Goal: Transaction & Acquisition: Purchase product/service

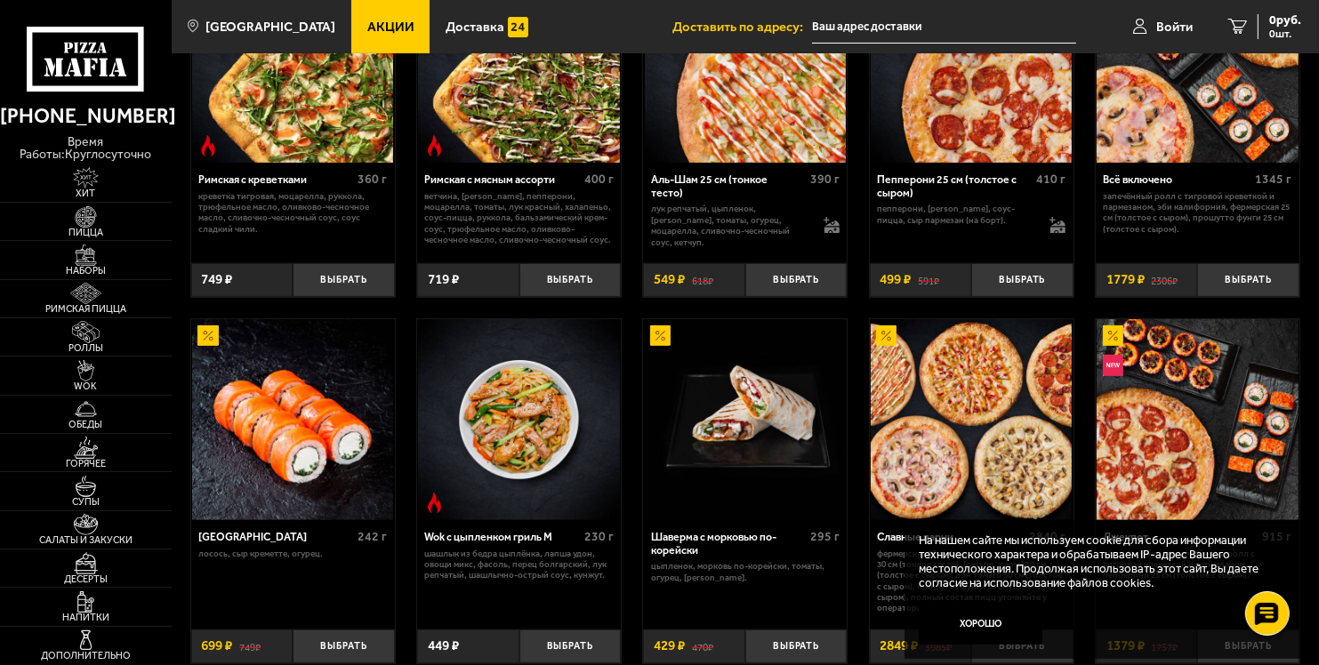
scroll to position [534, 0]
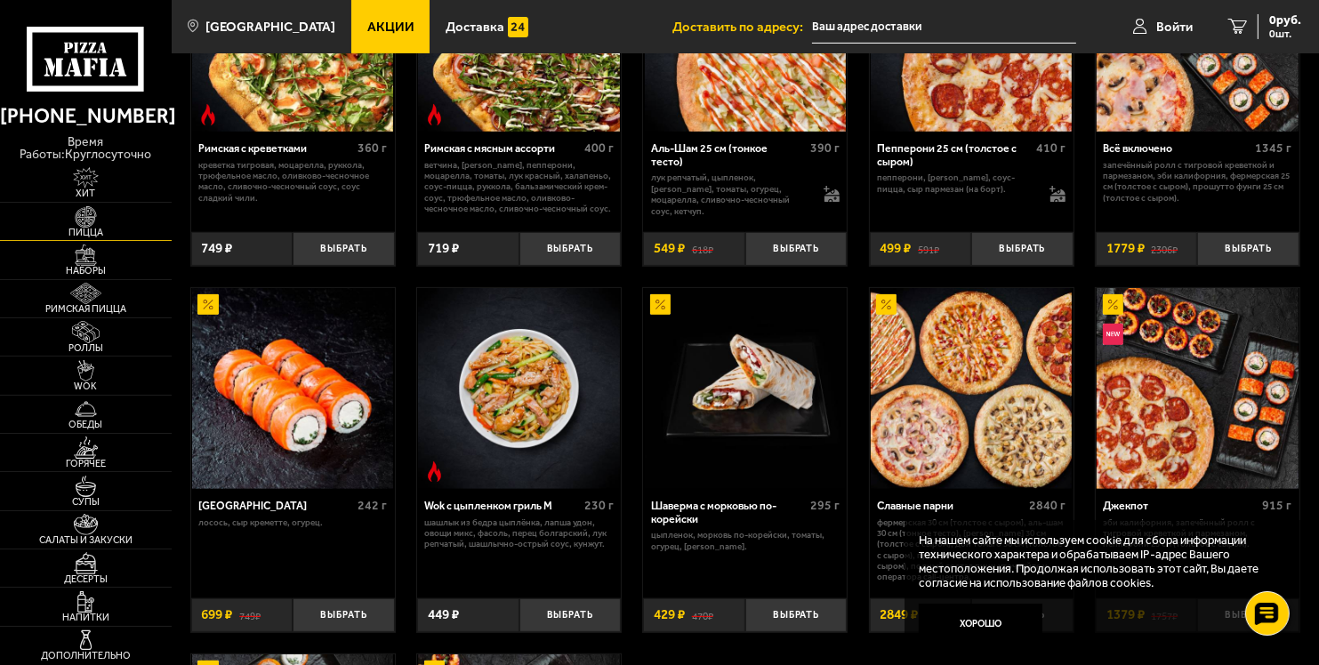
click at [68, 226] on img at bounding box center [86, 216] width 52 height 21
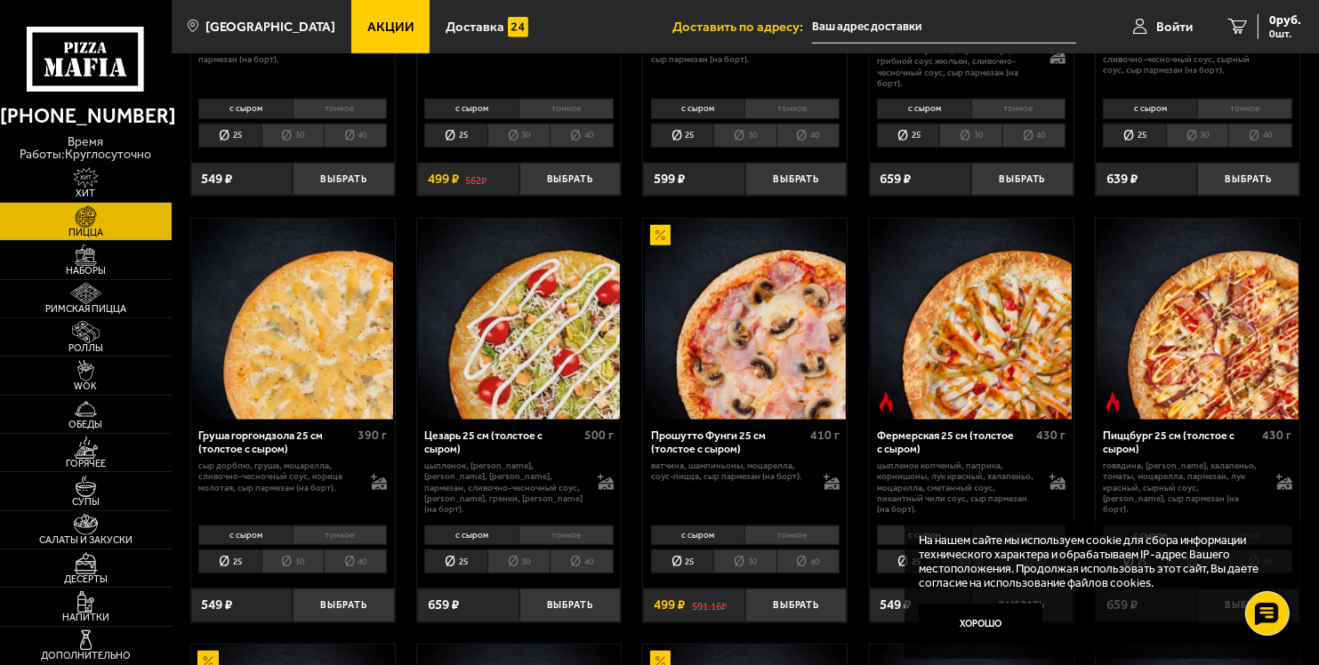
scroll to position [1245, 0]
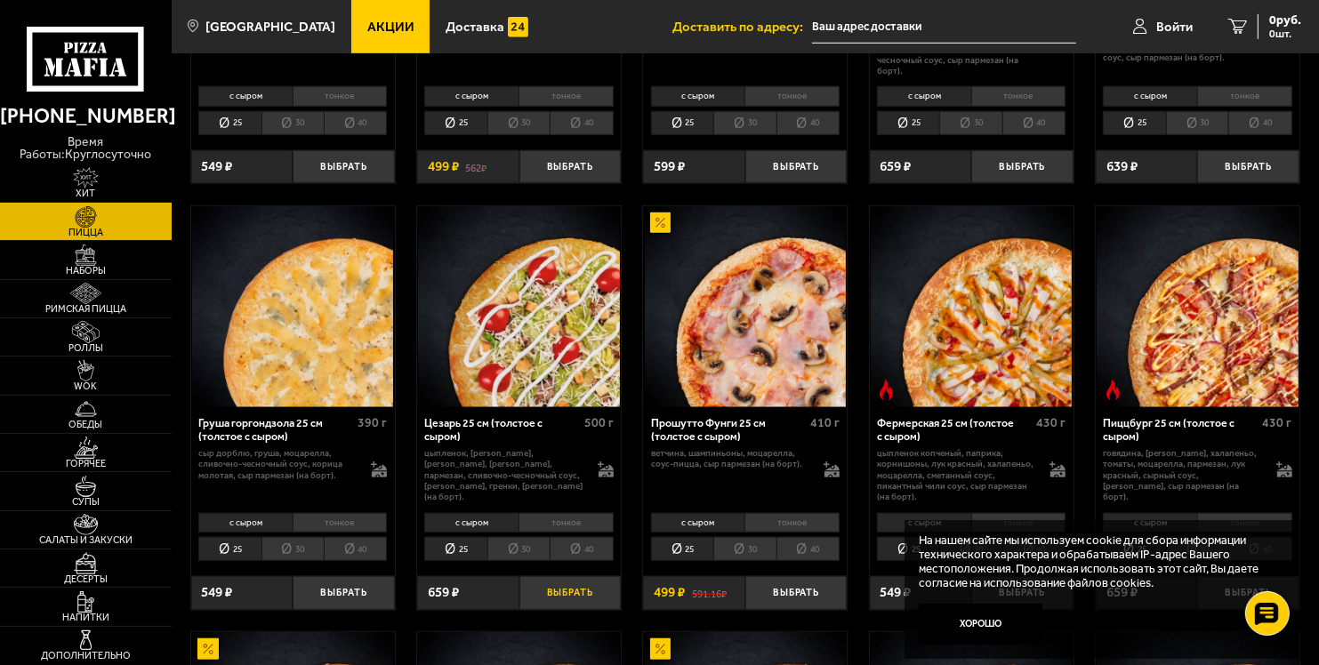
click at [569, 587] on button "Выбрать" at bounding box center [570, 593] width 102 height 34
click at [463, 552] on li "25" at bounding box center [455, 549] width 62 height 24
click at [505, 552] on li "30" at bounding box center [518, 549] width 62 height 24
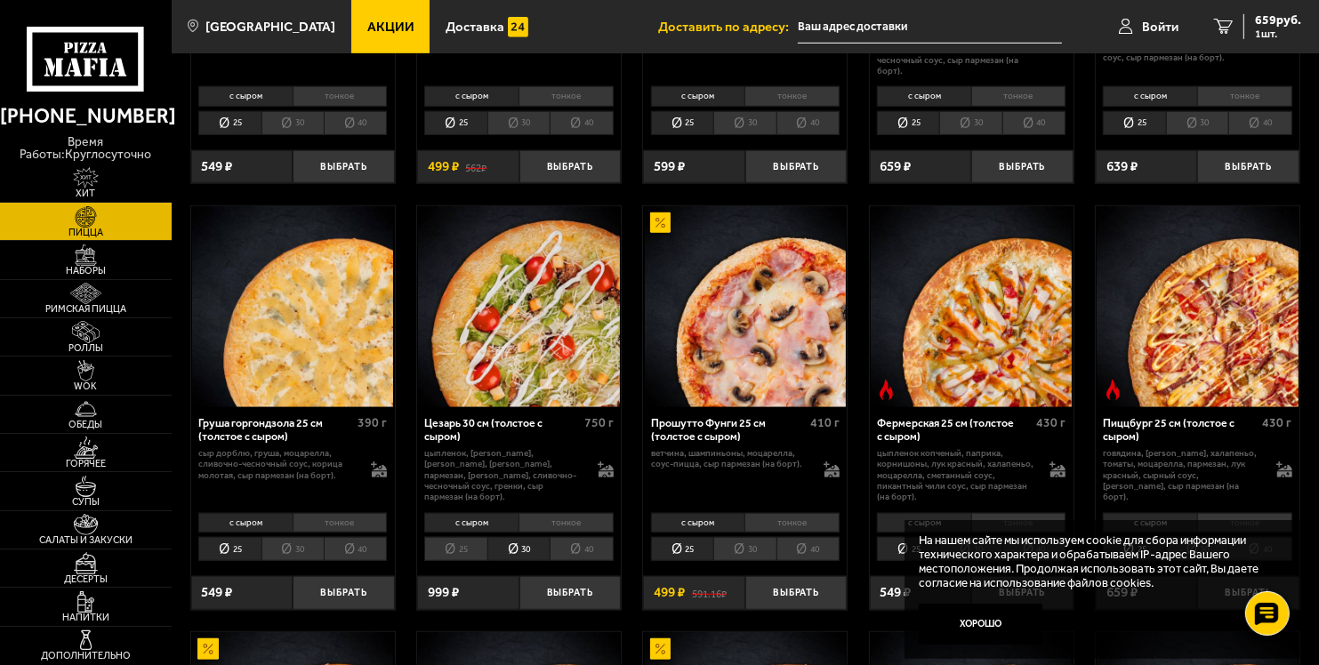
click at [581, 552] on li "40" at bounding box center [581, 549] width 63 height 24
click at [511, 555] on li "30" at bounding box center [518, 549] width 62 height 24
click at [462, 557] on li "25" at bounding box center [455, 549] width 62 height 24
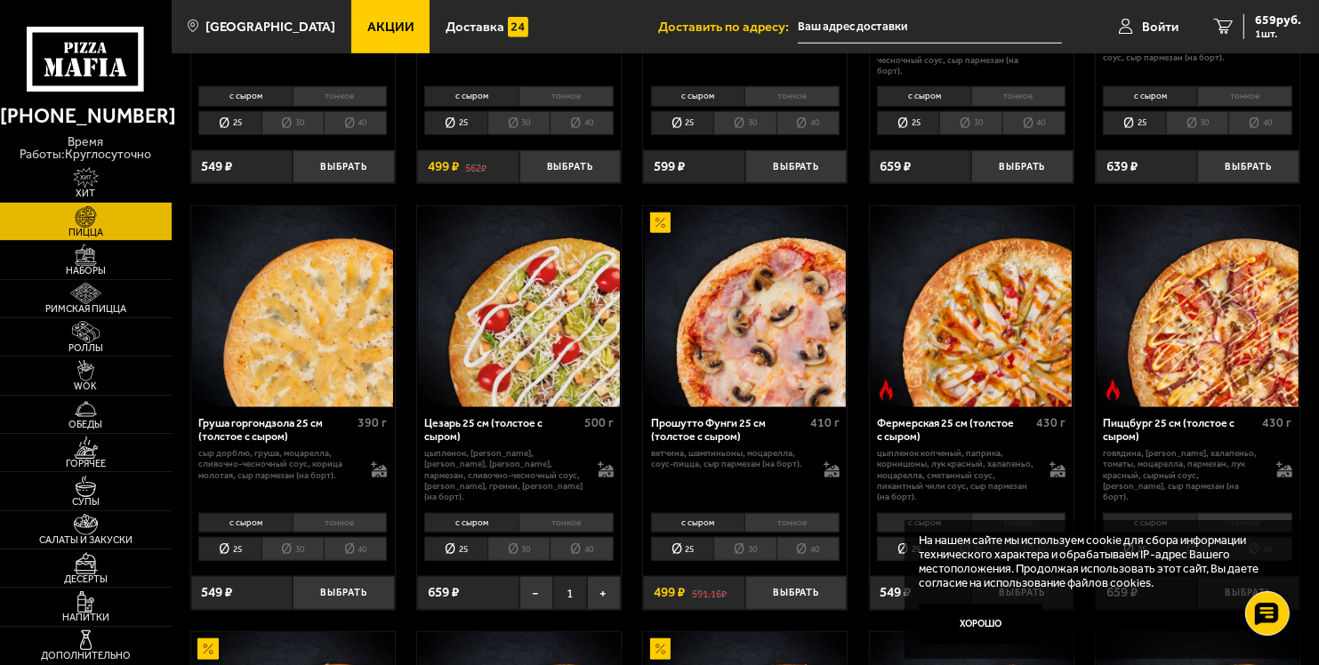
click at [521, 548] on li "30" at bounding box center [518, 549] width 62 height 24
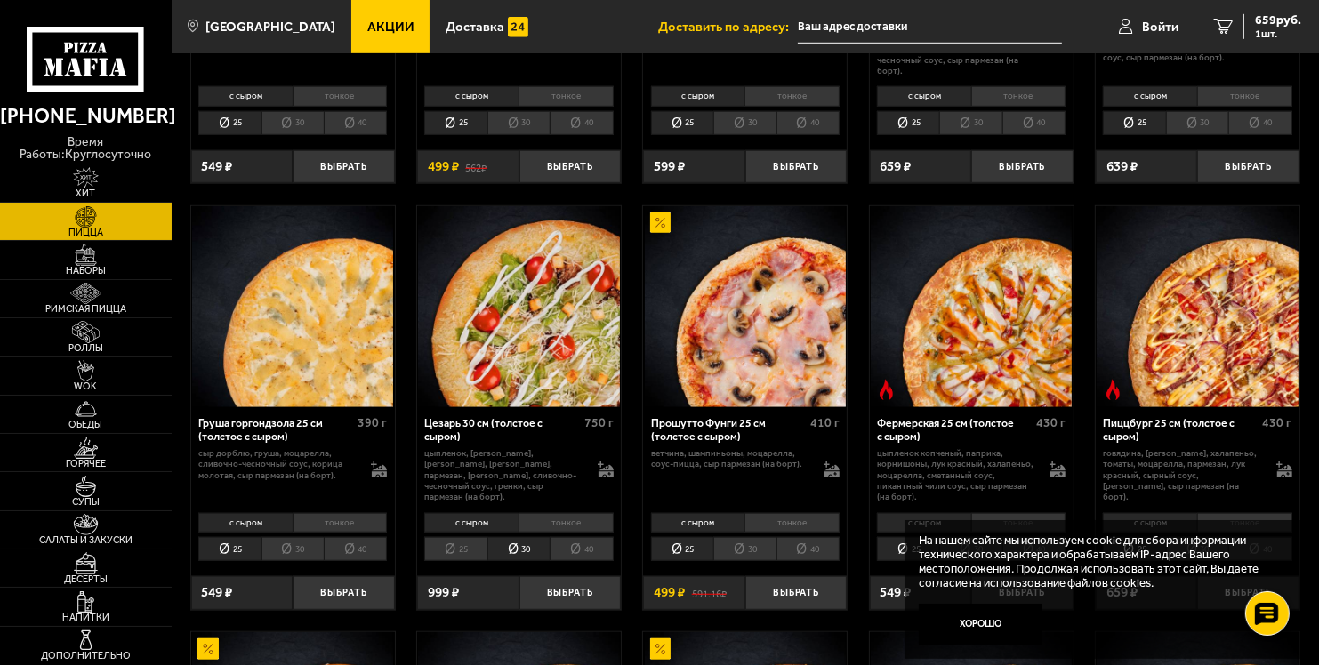
click at [431, 547] on li "25" at bounding box center [455, 549] width 62 height 24
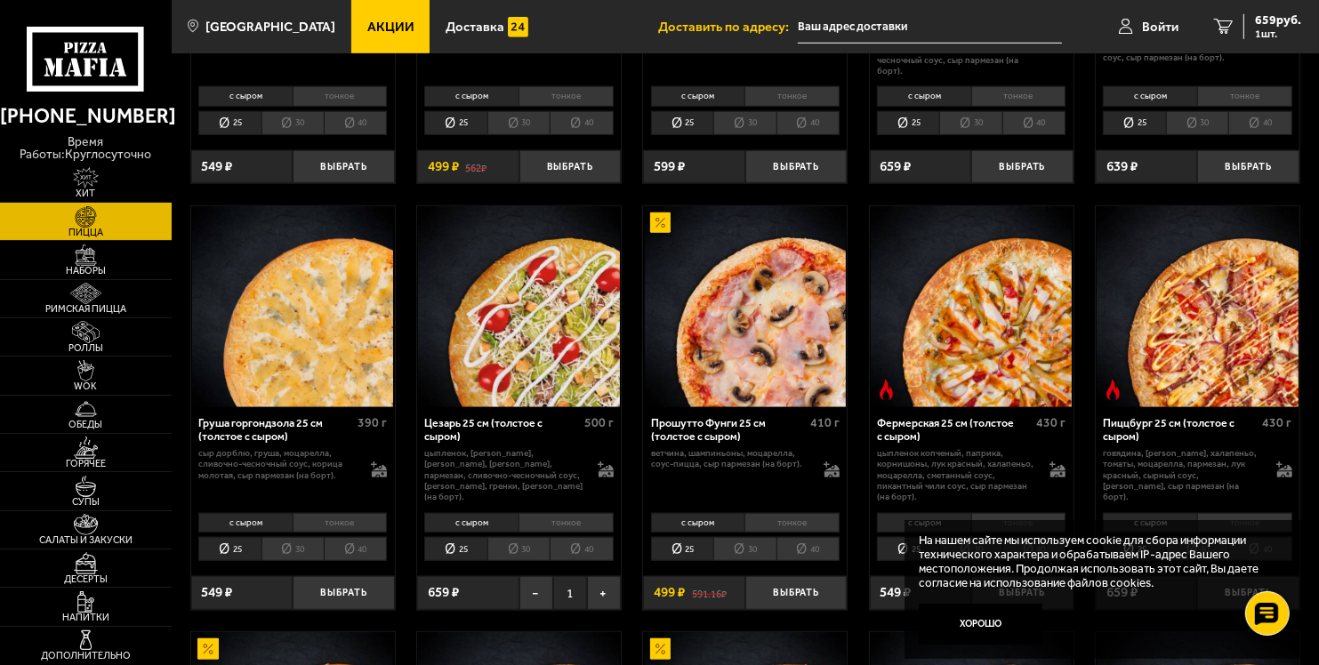
click at [557, 525] on li "тонкое" at bounding box center [566, 523] width 95 height 20
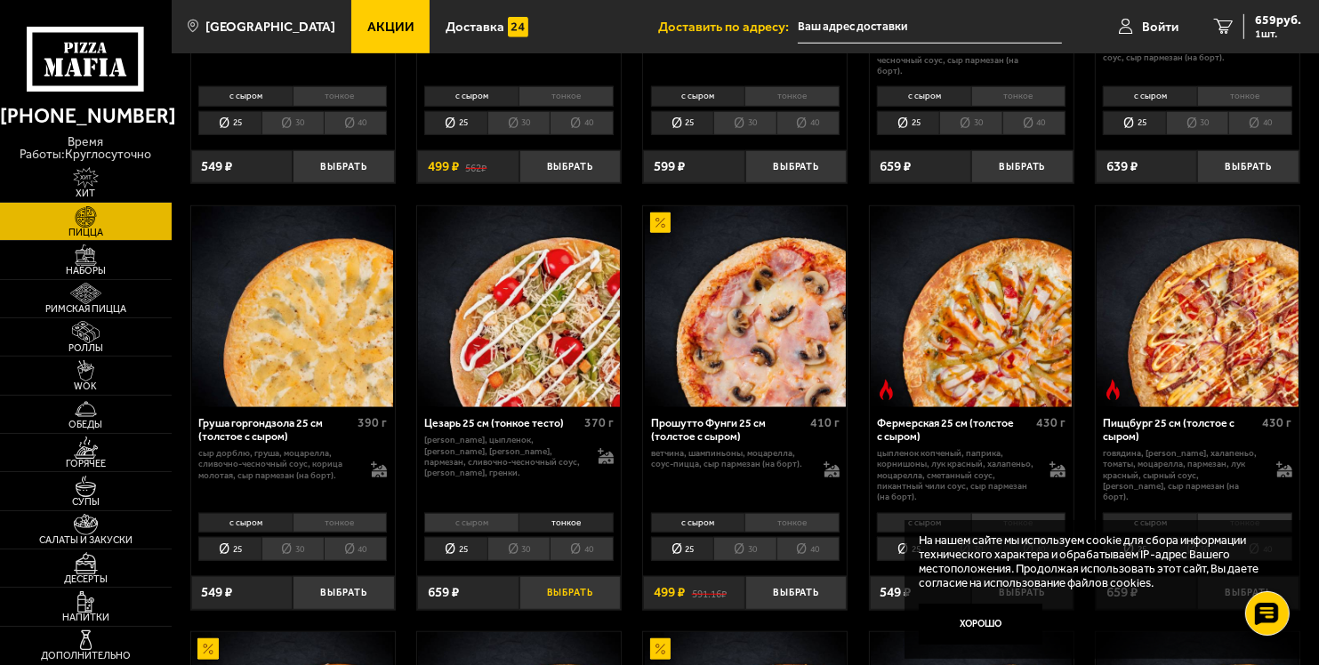
click at [562, 598] on button "Выбрать" at bounding box center [570, 593] width 102 height 34
click at [1269, 23] on span "1318 руб." at bounding box center [1274, 20] width 53 height 12
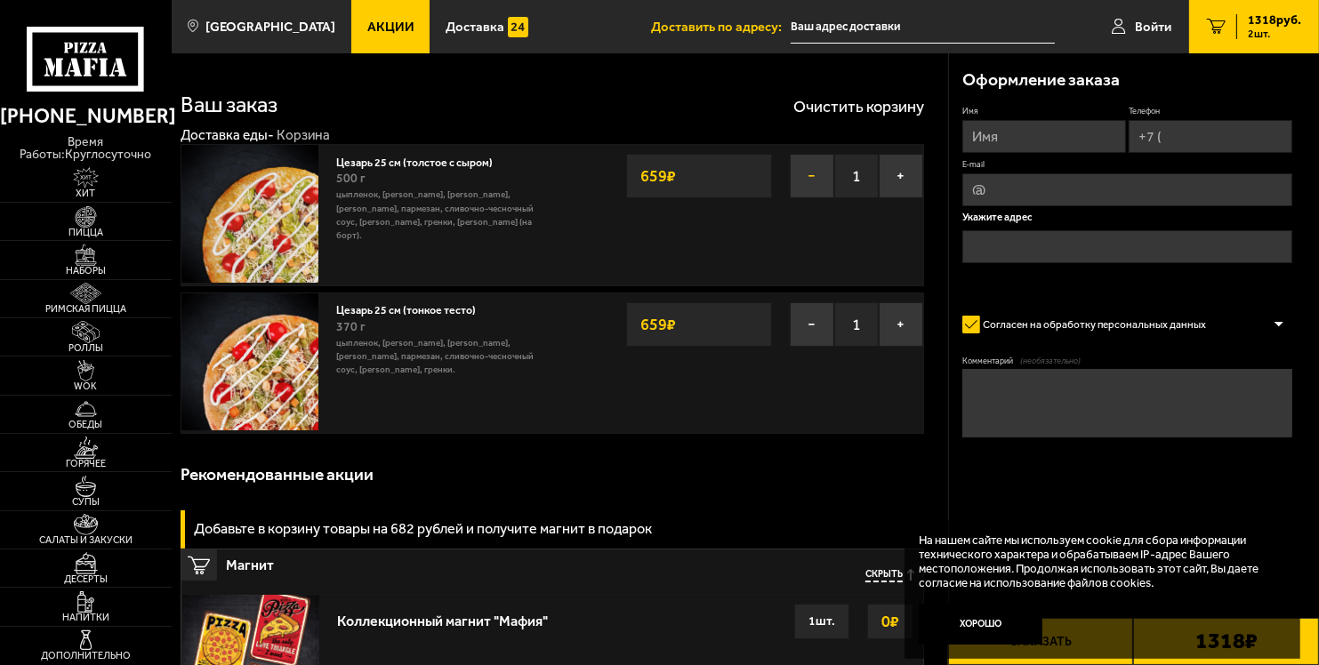
click at [802, 174] on button "−" at bounding box center [812, 176] width 44 height 44
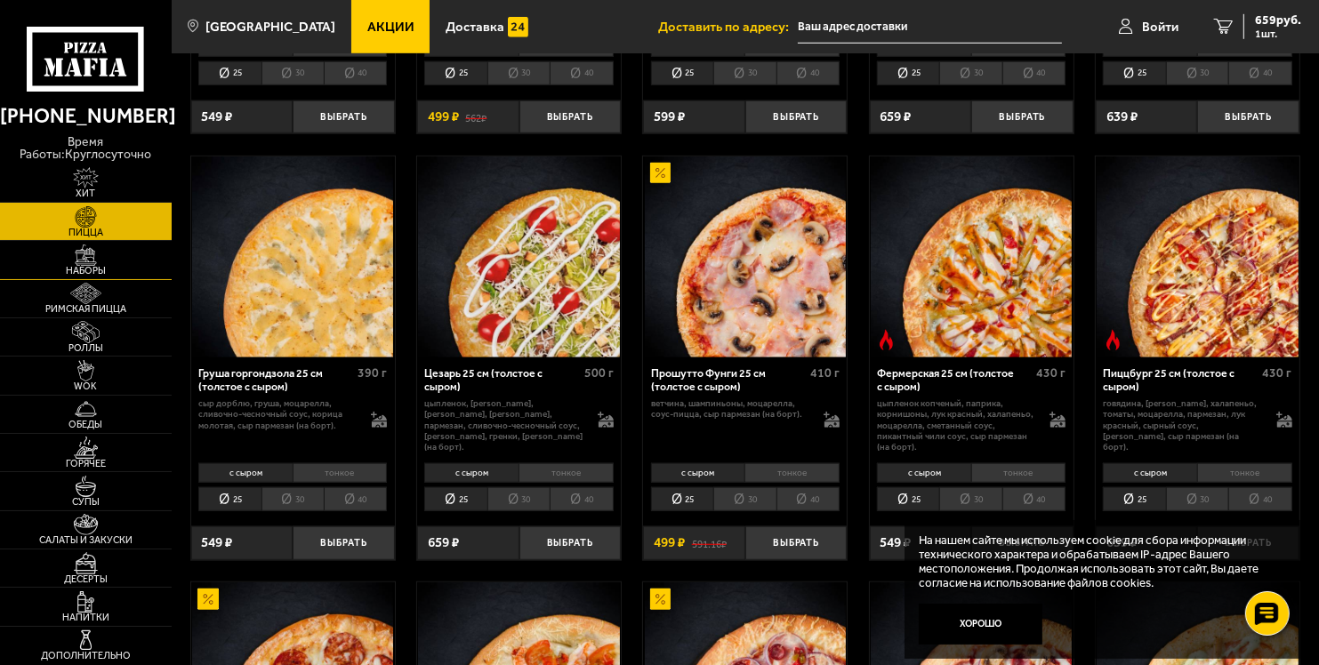
scroll to position [1334, 0]
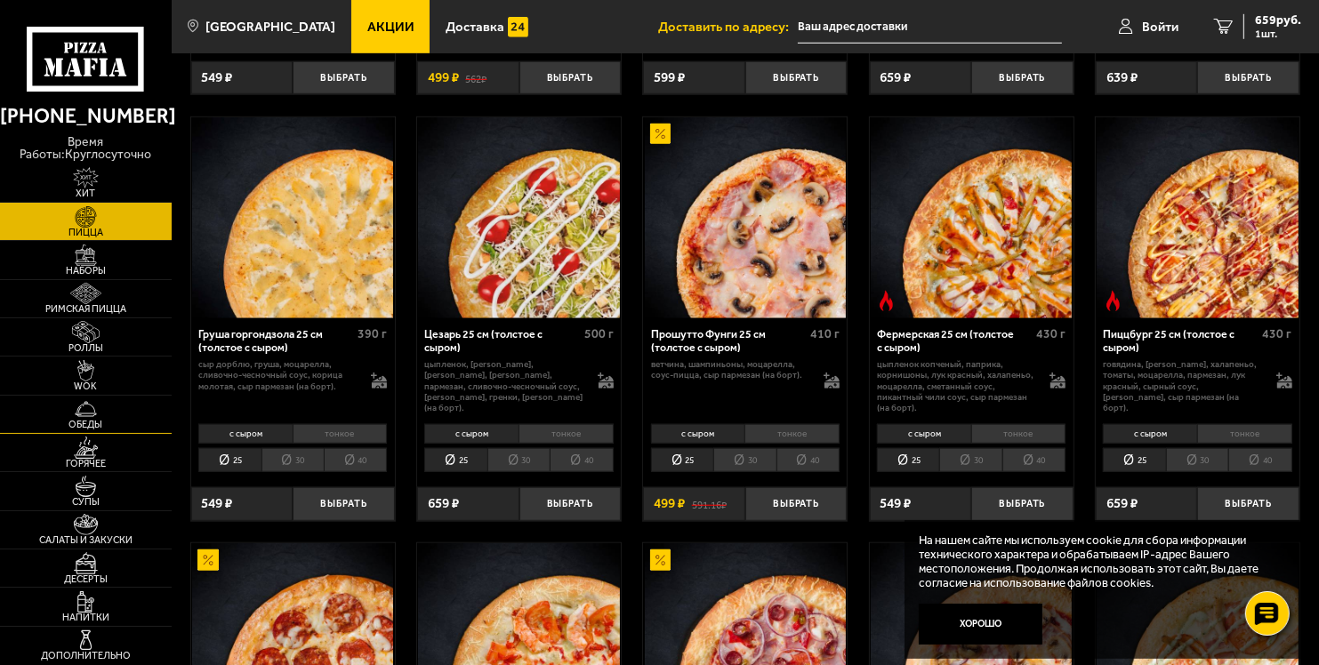
click at [93, 406] on img at bounding box center [86, 408] width 52 height 21
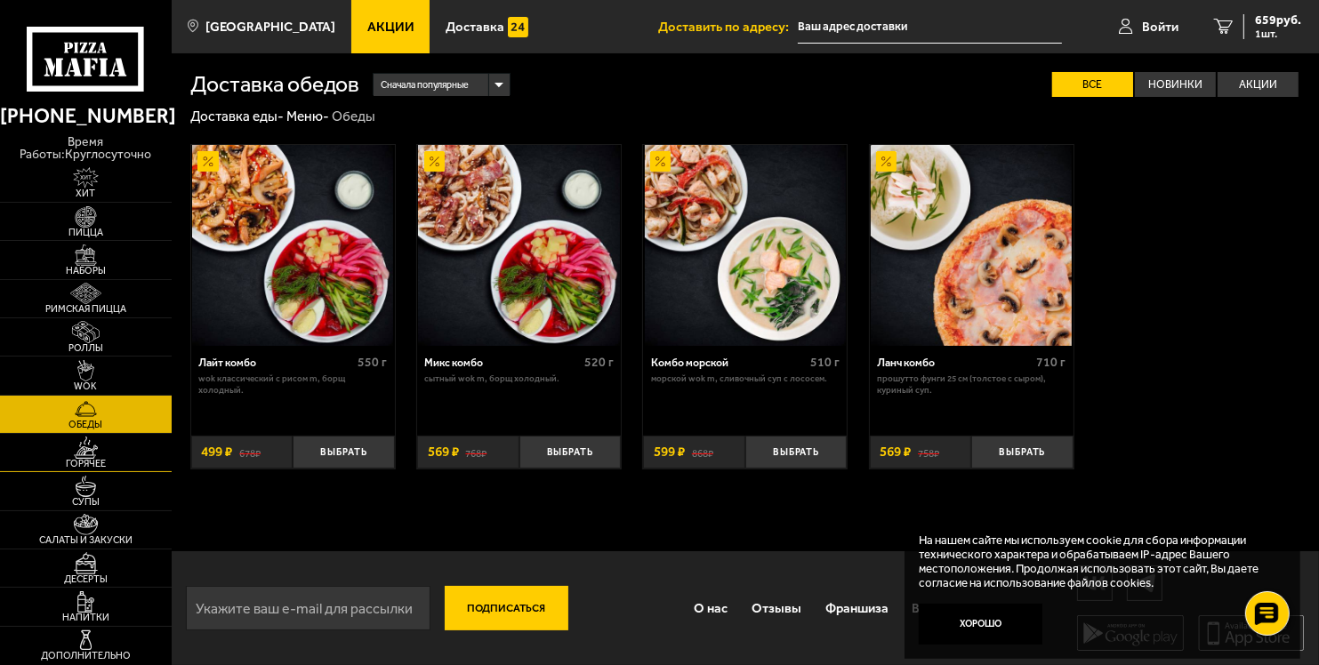
click at [87, 454] on img at bounding box center [86, 447] width 52 height 21
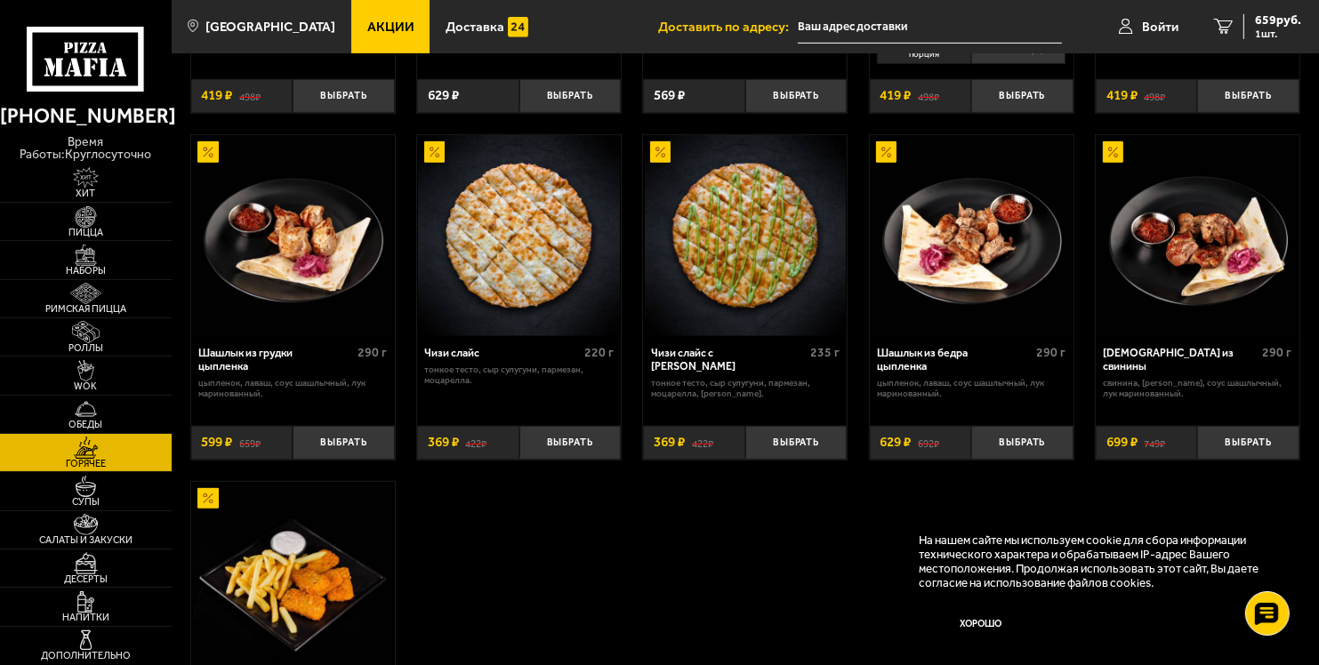
scroll to position [889, 0]
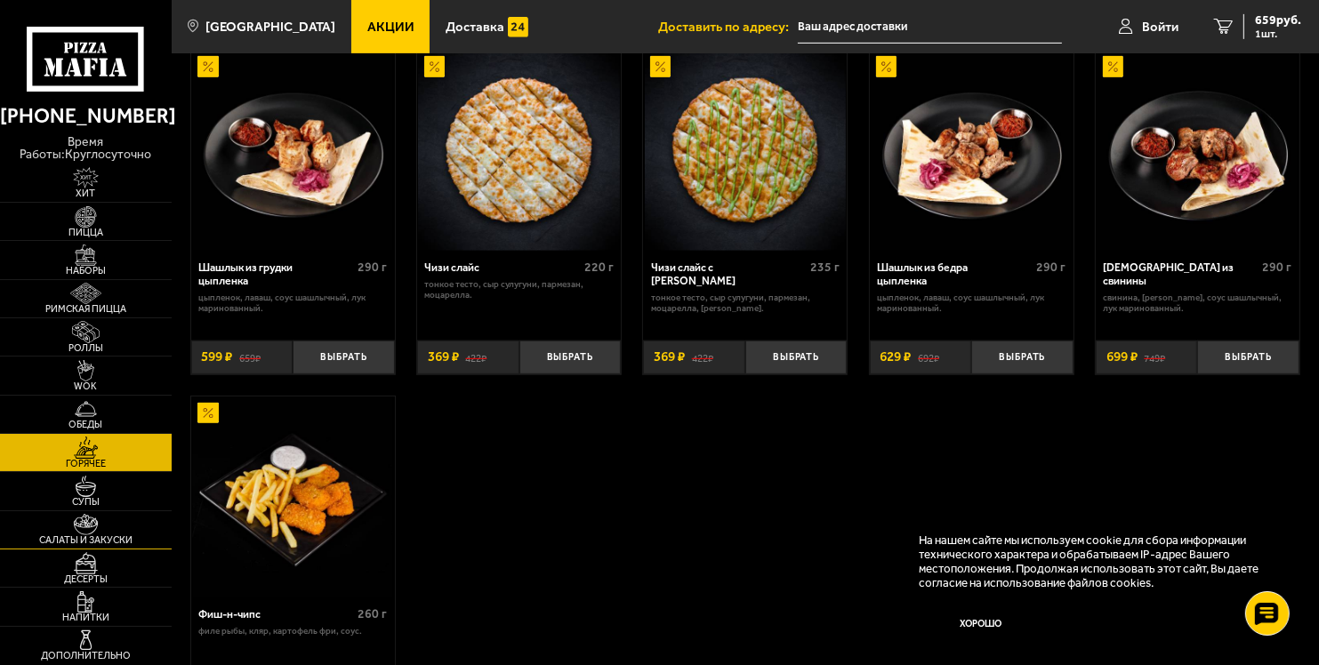
click at [109, 530] on img at bounding box center [86, 524] width 52 height 21
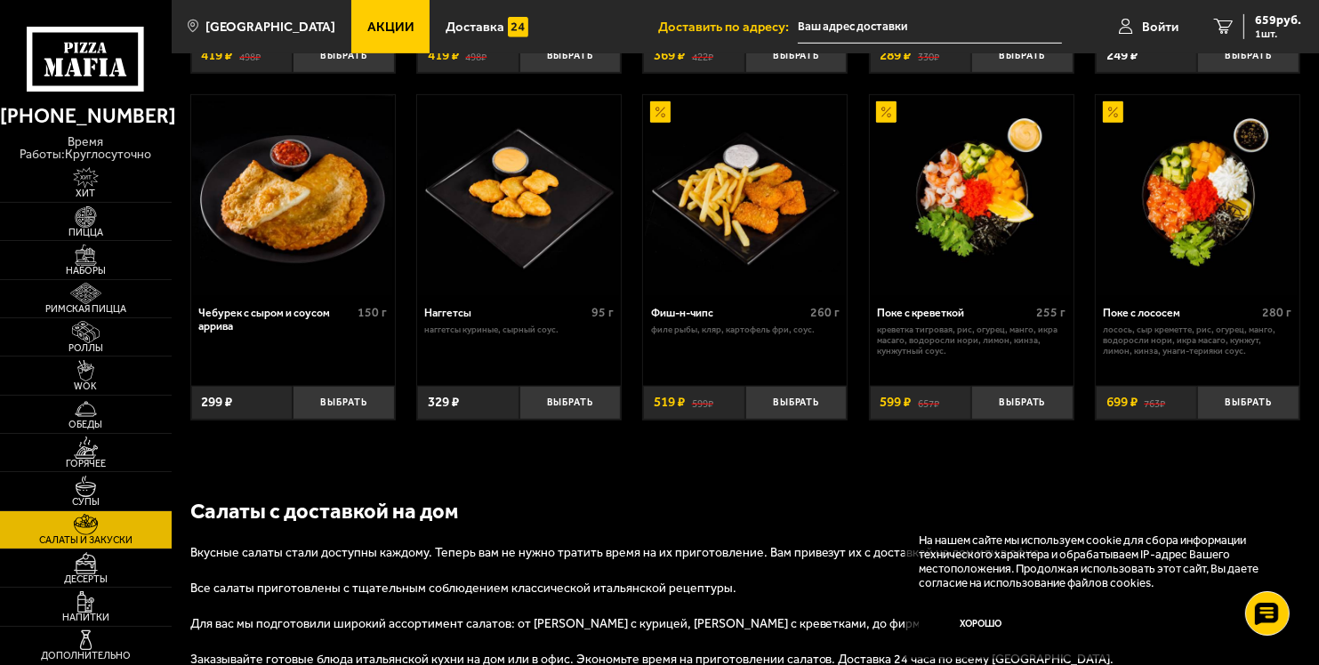
scroll to position [803, 0]
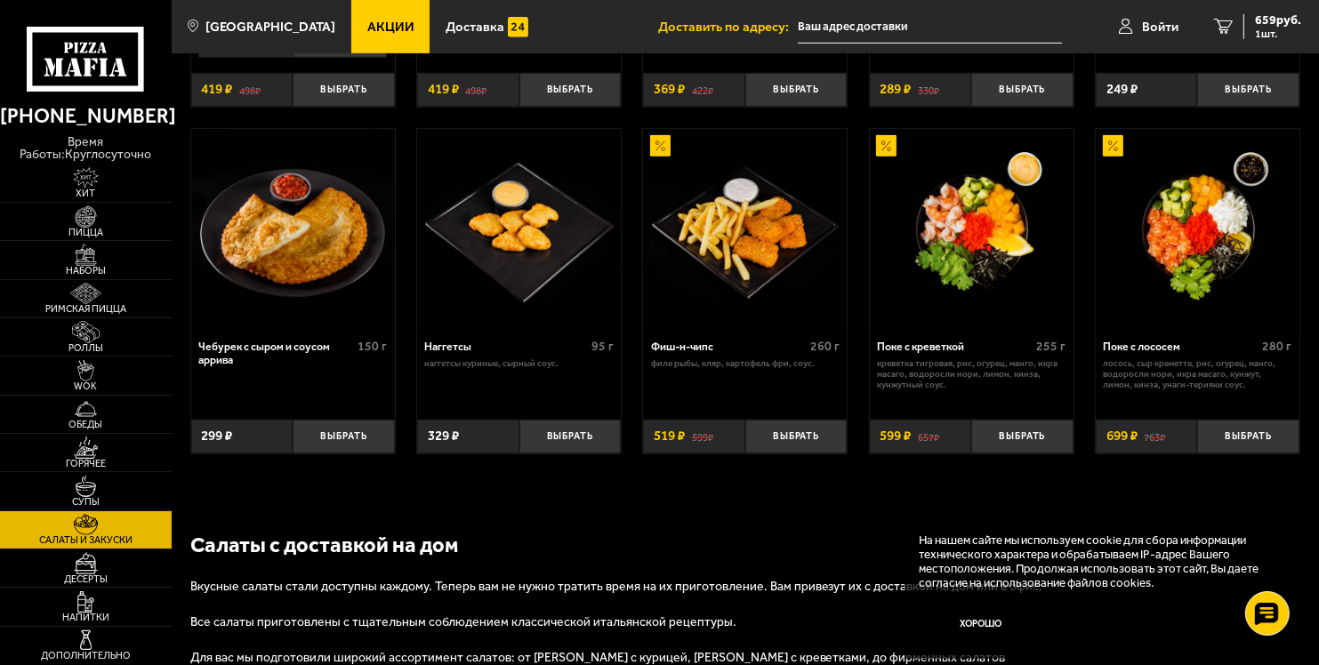
click at [120, 538] on span "Салаты и закуски" at bounding box center [86, 540] width 172 height 10
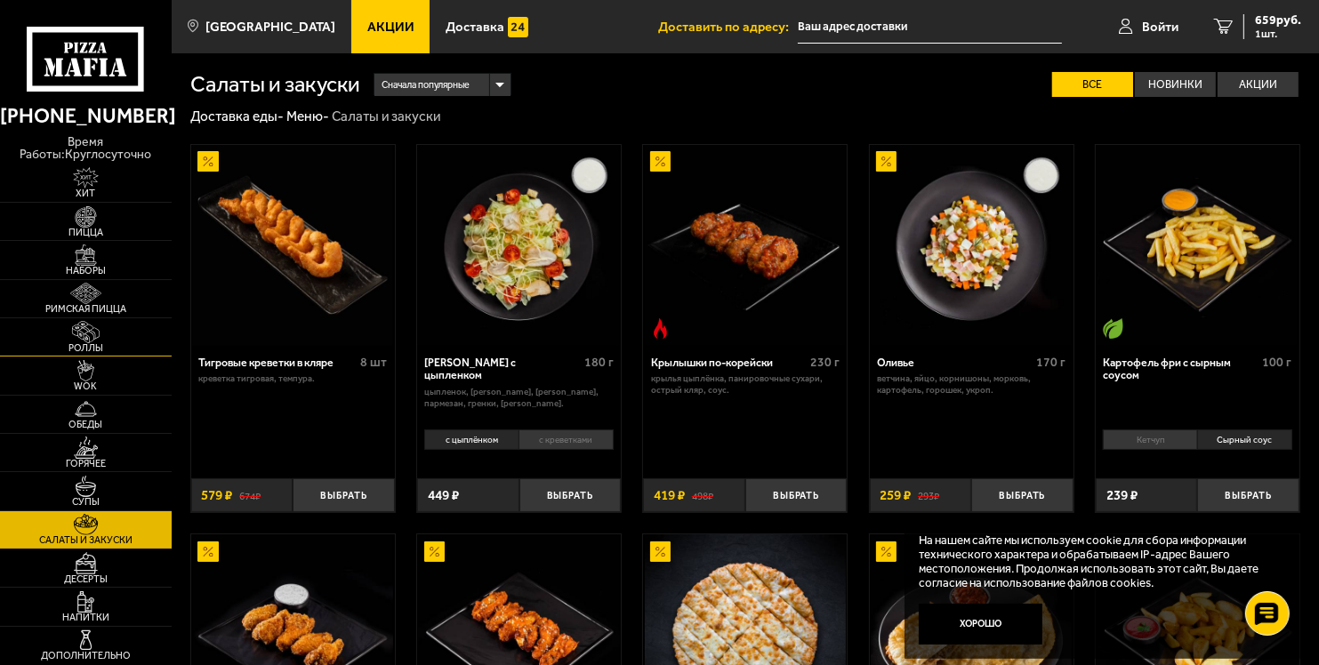
click at [101, 335] on img at bounding box center [86, 331] width 52 height 21
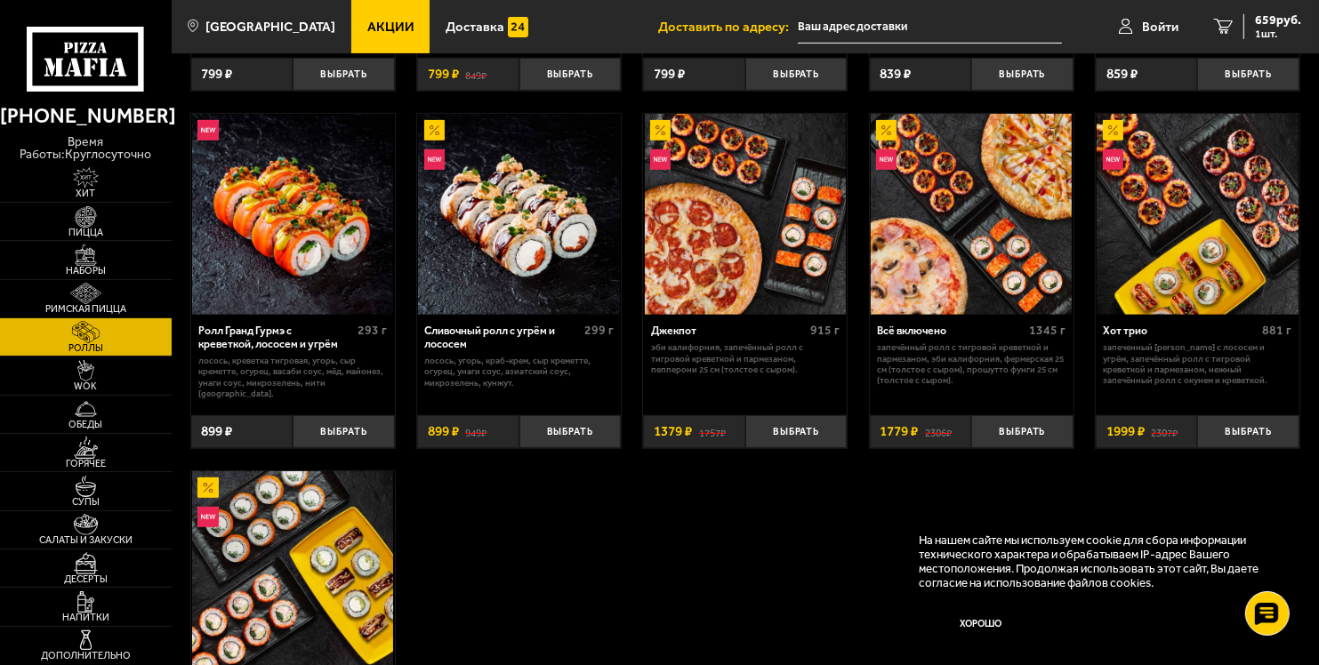
scroll to position [712, 0]
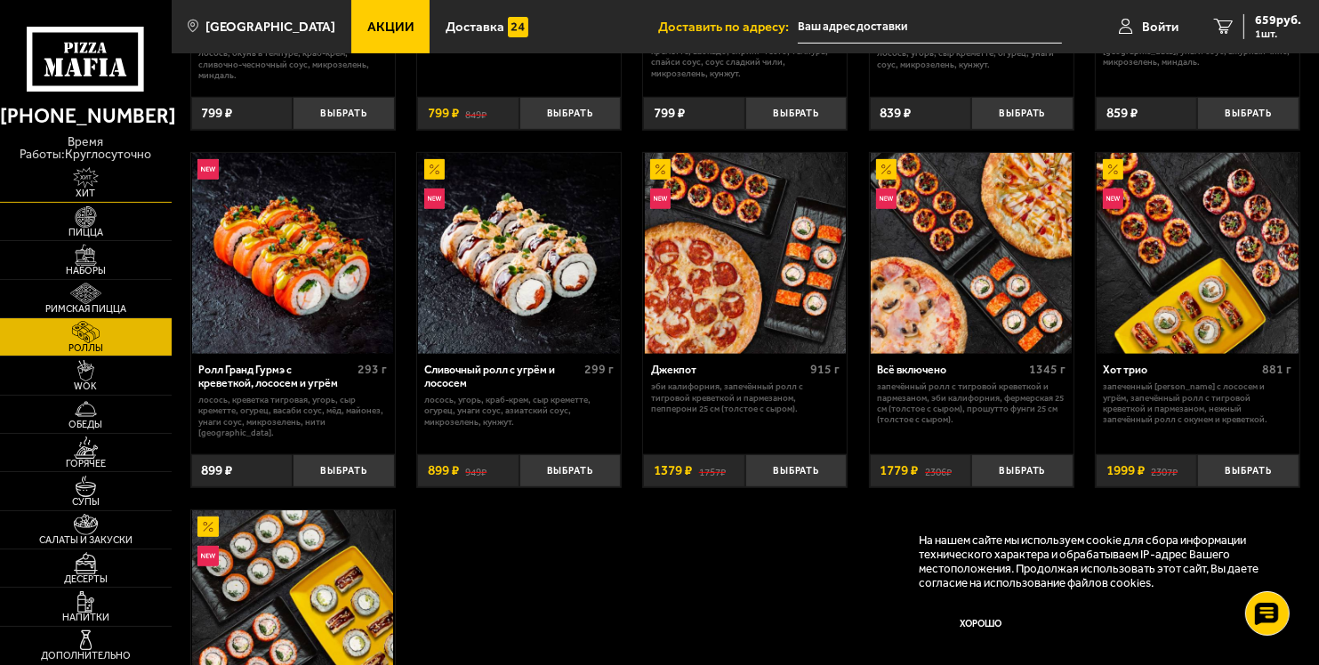
click at [92, 189] on span "Хит" at bounding box center [86, 194] width 172 height 10
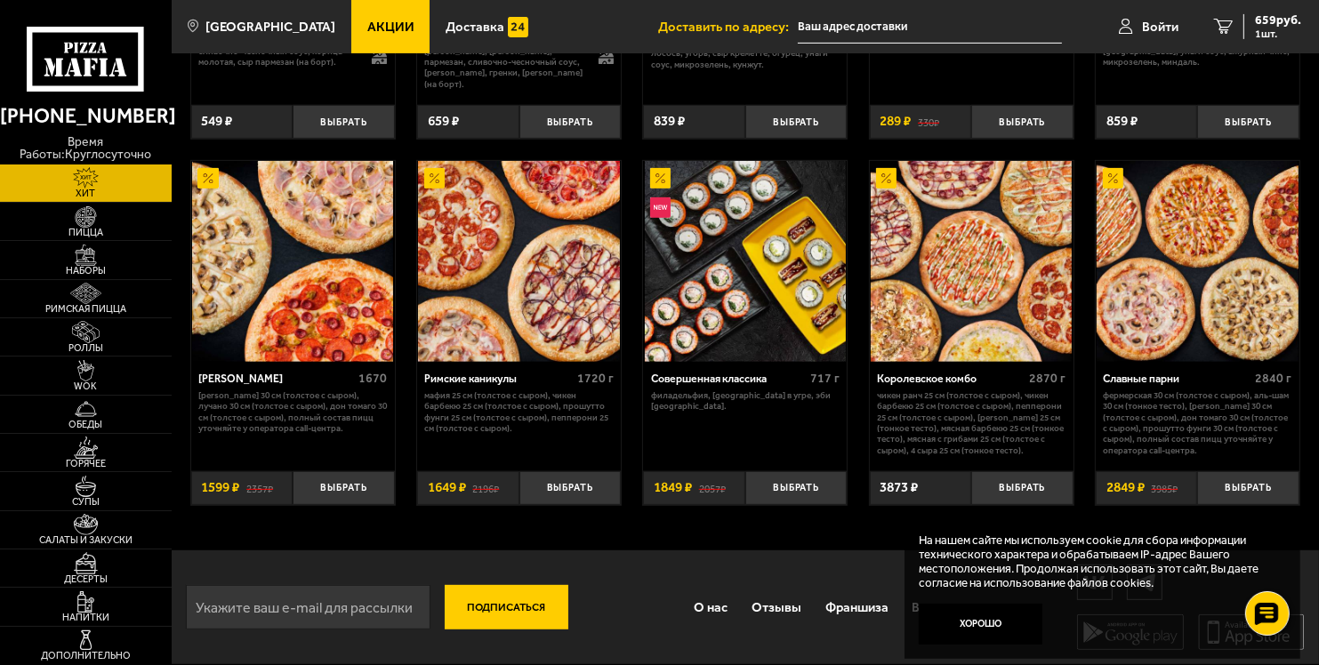
scroll to position [736, 0]
click at [103, 292] on img at bounding box center [86, 293] width 52 height 21
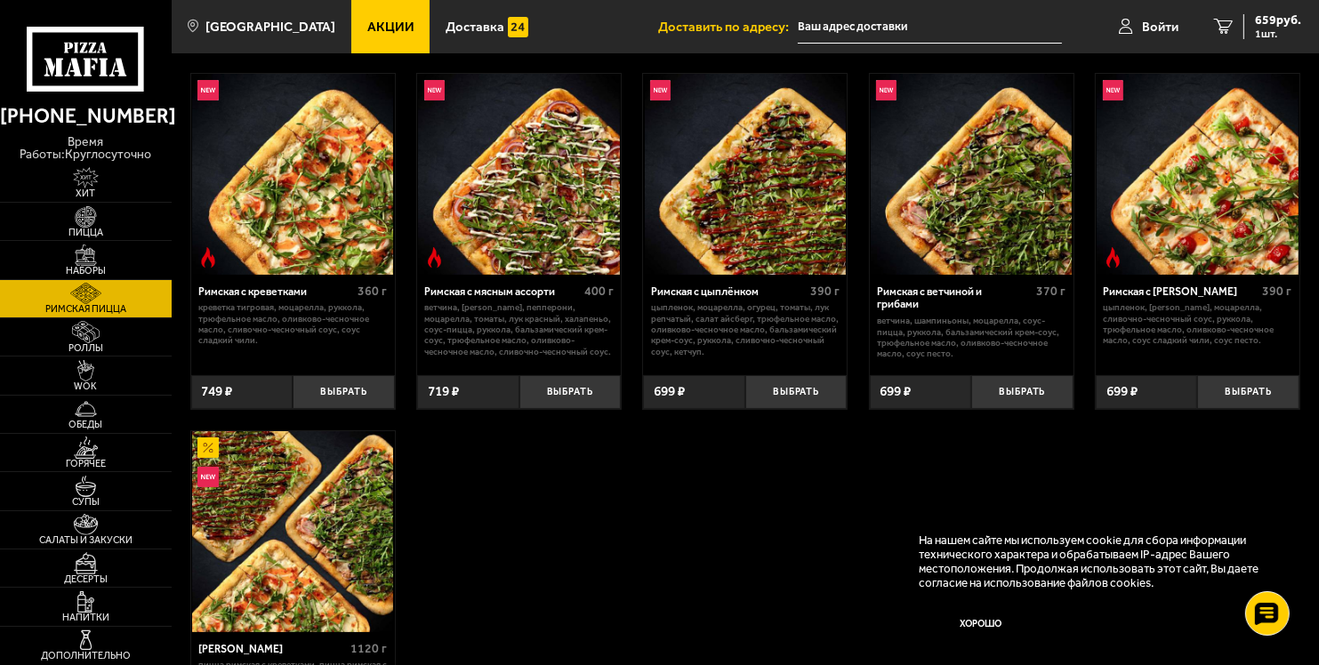
scroll to position [89, 0]
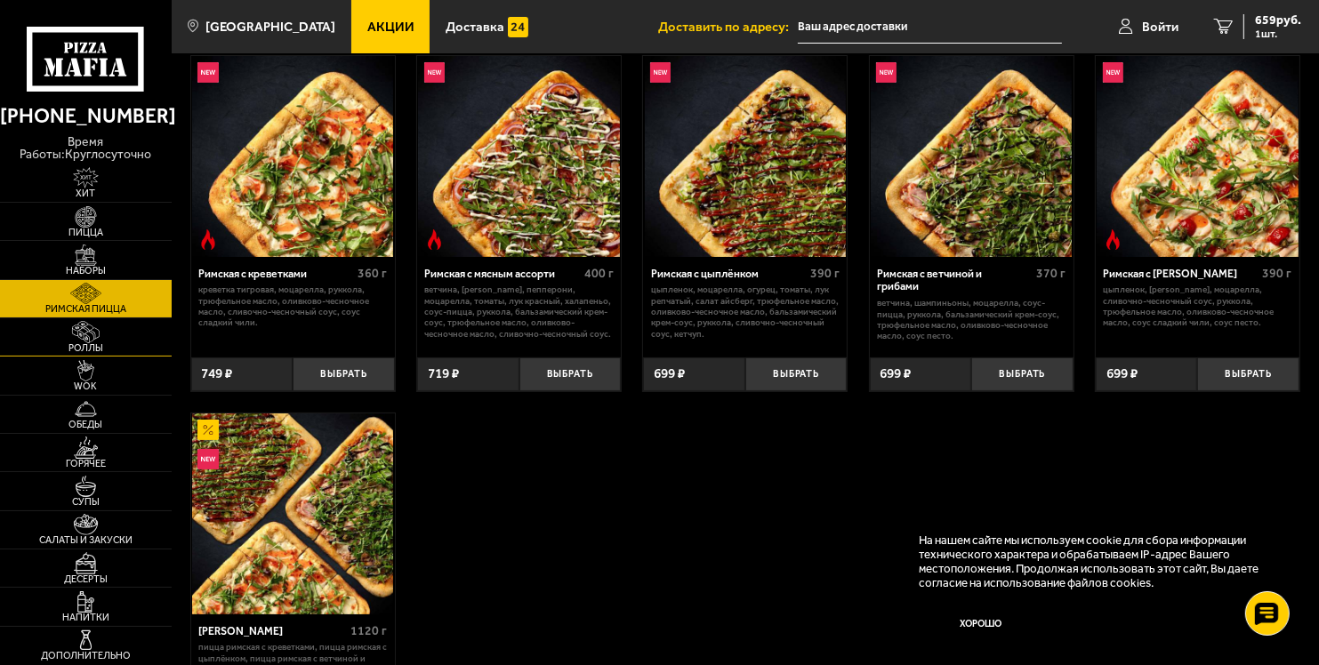
click at [85, 343] on span "Роллы" at bounding box center [86, 348] width 172 height 10
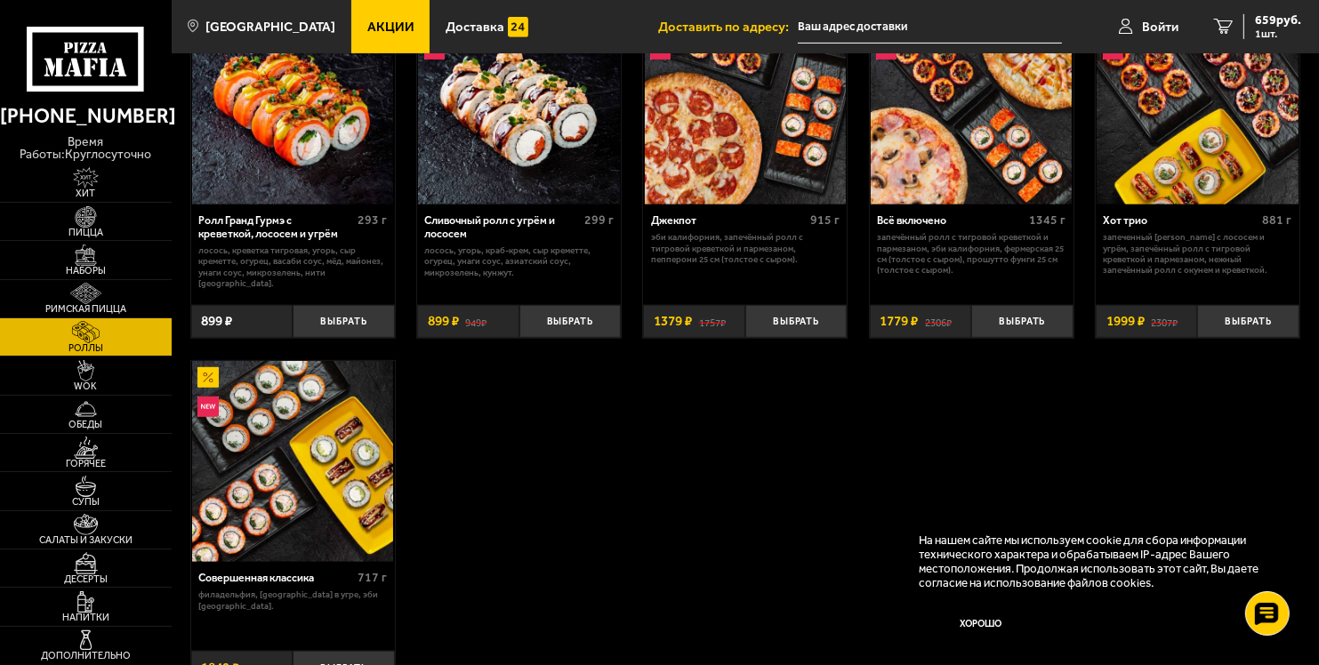
scroll to position [889, 0]
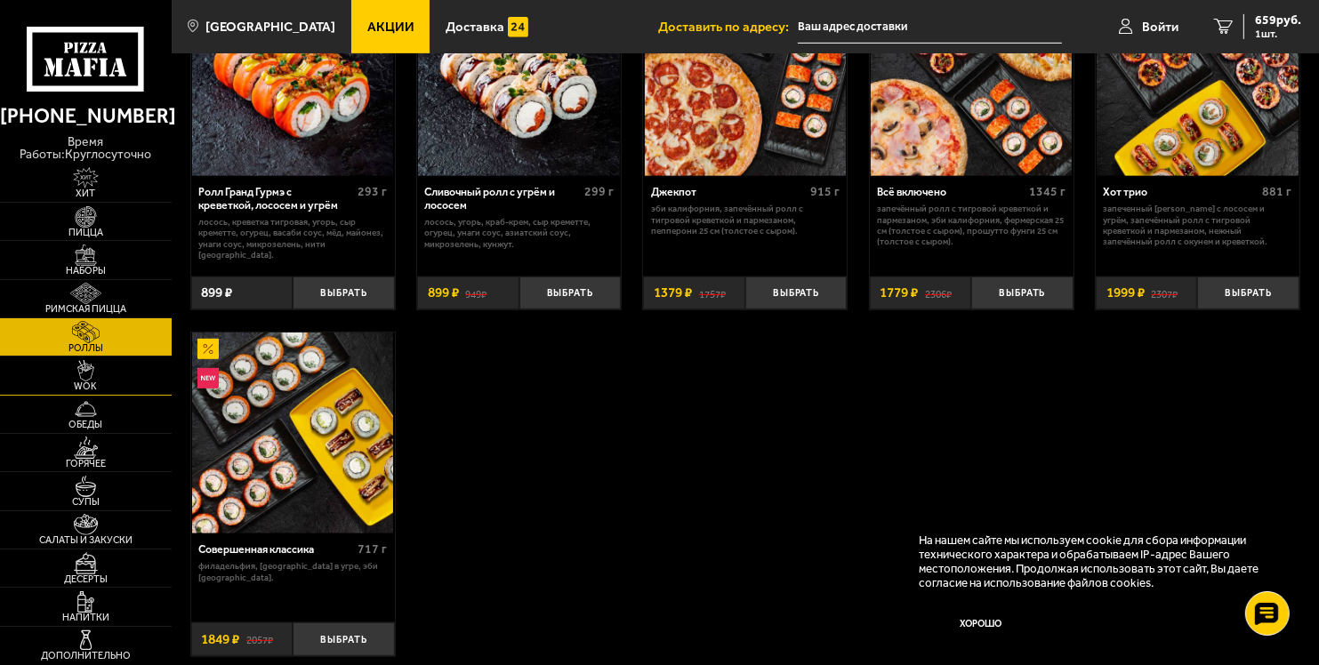
click at [67, 366] on img at bounding box center [86, 370] width 52 height 21
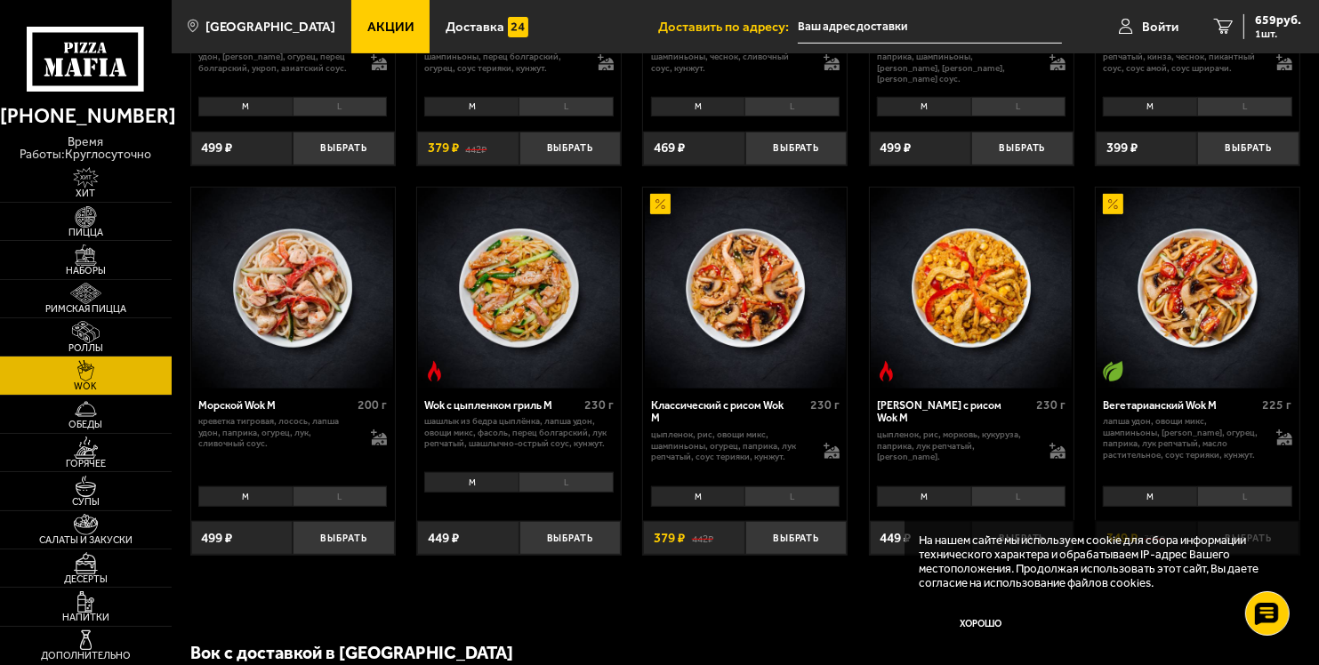
scroll to position [699, 0]
